Goal: Task Accomplishment & Management: Manage account settings

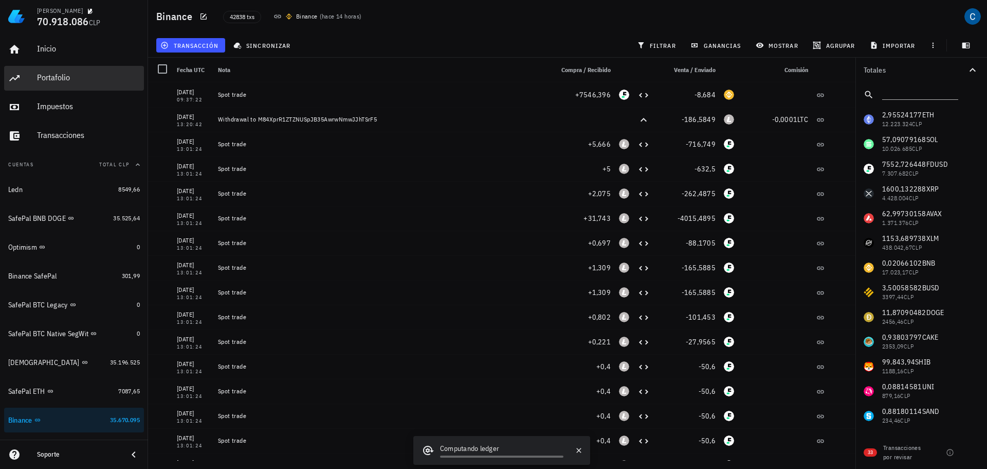
click at [51, 75] on div "Portafolio" at bounding box center [88, 78] width 103 height 10
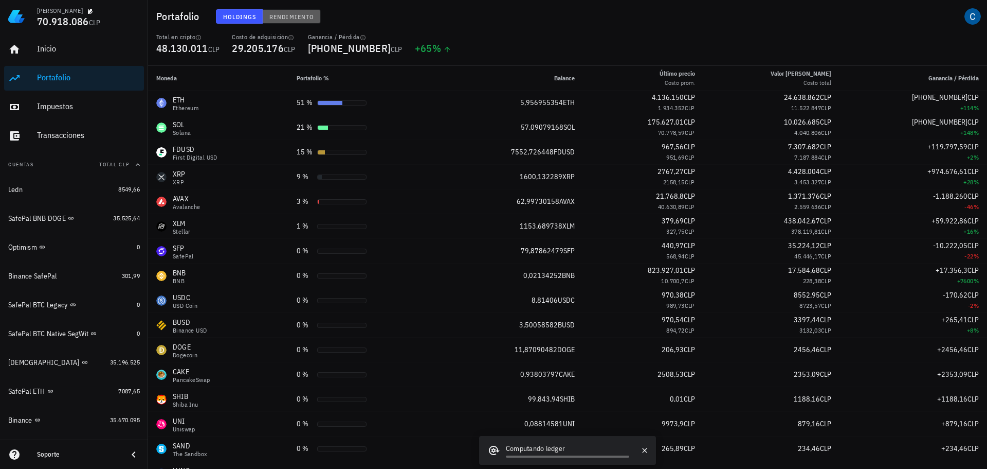
click at [293, 18] on span "Rendimiento" at bounding box center [291, 17] width 45 height 8
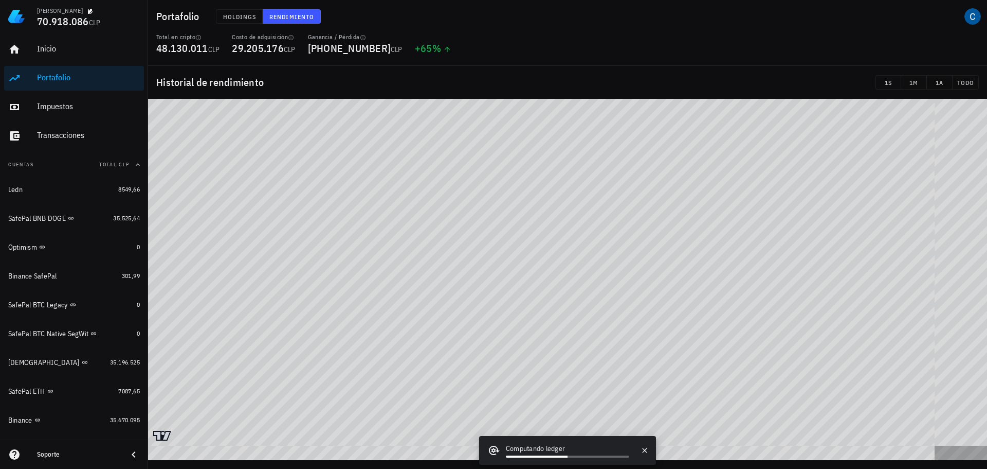
click at [676, 469] on html "Claudio 70.918.086 CLP Inicio [GEOGRAPHIC_DATA] Impuestos [GEOGRAPHIC_DATA] Cue…" at bounding box center [493, 234] width 987 height 469
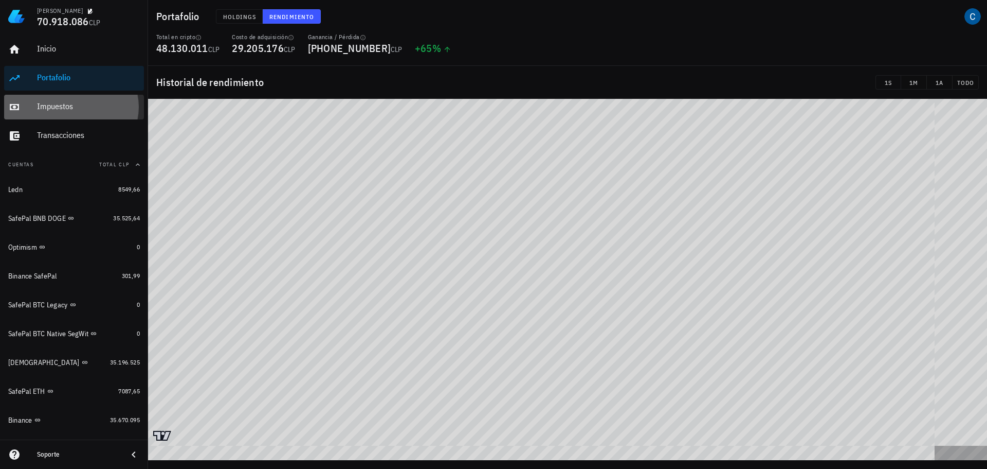
click at [58, 102] on div "Impuestos" at bounding box center [88, 106] width 103 height 10
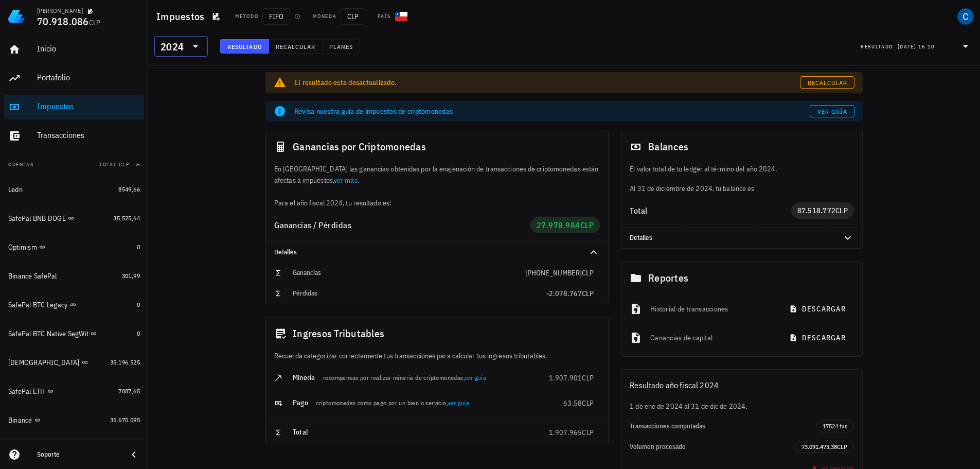
click at [197, 43] on icon at bounding box center [195, 46] width 12 height 12
click at [172, 71] on div "2025" at bounding box center [181, 73] width 37 height 8
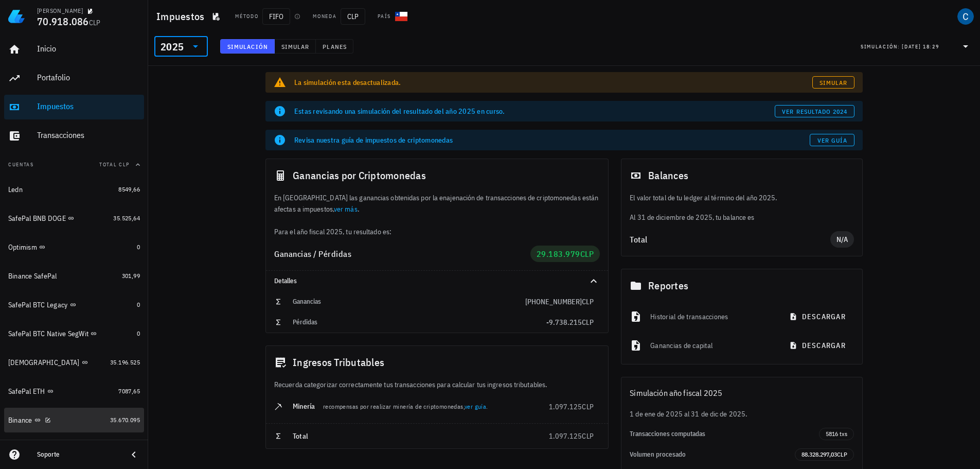
click at [15, 421] on div "Binance" at bounding box center [20, 420] width 24 height 9
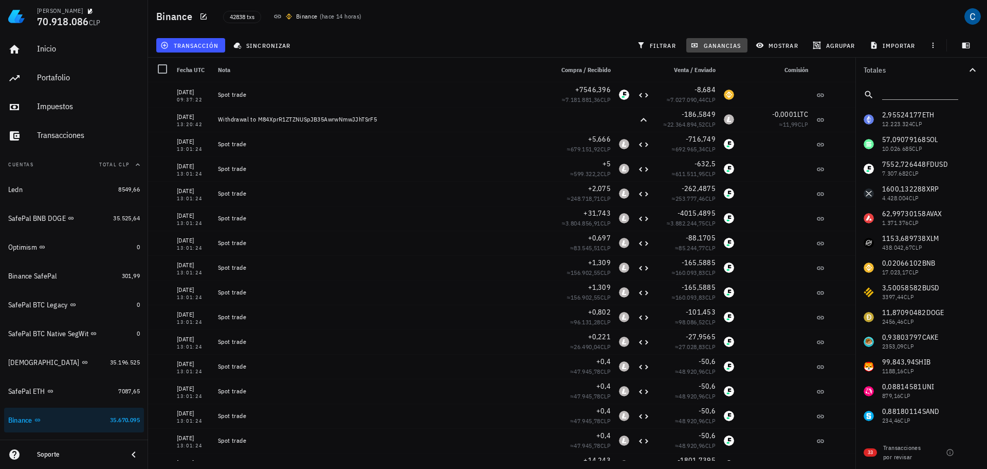
click at [676, 44] on span "ganancias" at bounding box center [717, 45] width 48 height 8
